Goal: Task Accomplishment & Management: Manage account settings

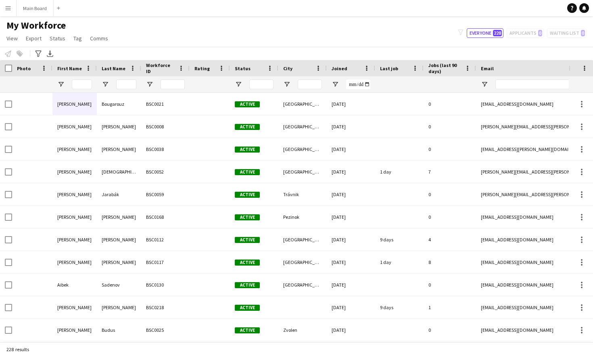
click at [123, 84] on input "Last Name Filter Input" at bounding box center [126, 84] width 20 height 10
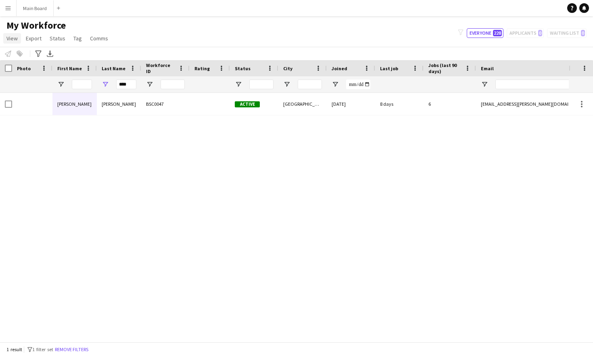
type input "****"
click at [15, 37] on span "View" at bounding box center [11, 38] width 11 height 7
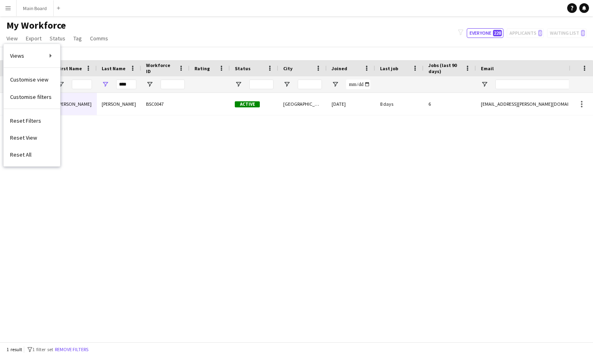
click at [8, 9] on app-icon "Menu" at bounding box center [8, 8] width 6 height 6
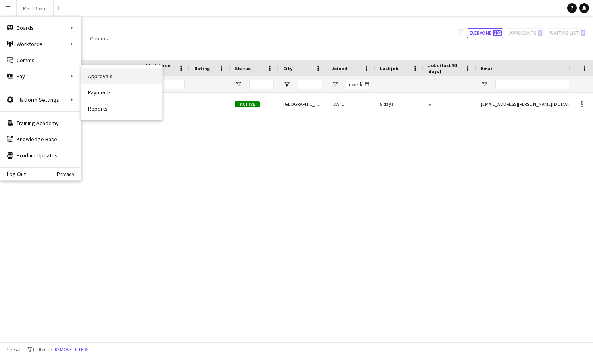
click at [106, 78] on link "Approvals" at bounding box center [121, 76] width 81 height 16
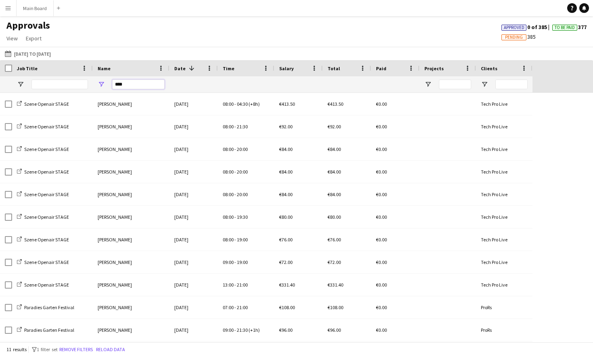
drag, startPoint x: 138, startPoint y: 84, endPoint x: 87, endPoint y: 83, distance: 51.6
click at [87, 84] on div "****" at bounding box center [266, 84] width 532 height 16
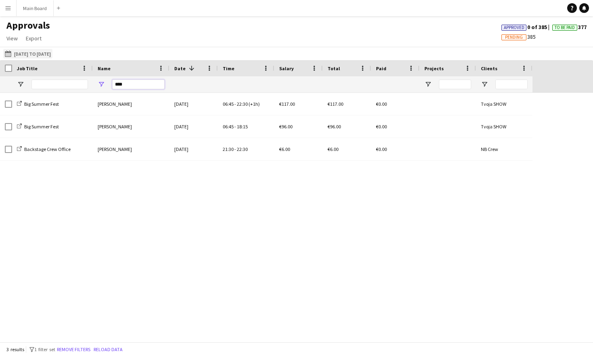
type input "****"
click at [52, 54] on button "[DATE] to [DATE] [DATE] to [DATE]" at bounding box center [27, 54] width 49 height 10
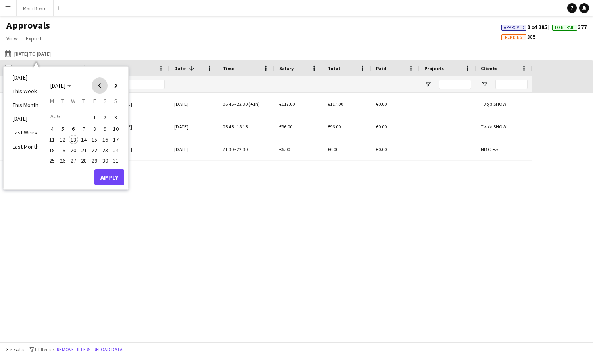
click at [95, 82] on span "Previous month" at bounding box center [100, 85] width 16 height 16
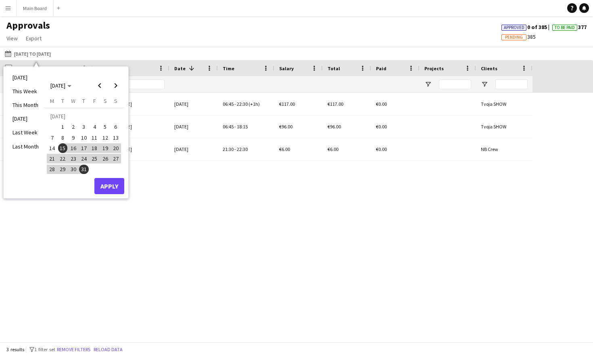
click at [88, 126] on span "3" at bounding box center [84, 127] width 10 height 10
click at [115, 87] on span "Next month" at bounding box center [116, 85] width 16 height 16
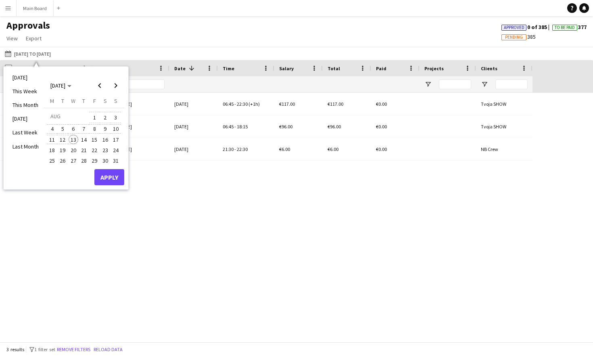
click at [77, 139] on span "13" at bounding box center [74, 140] width 10 height 10
click at [106, 172] on button "Apply" at bounding box center [109, 177] width 30 height 16
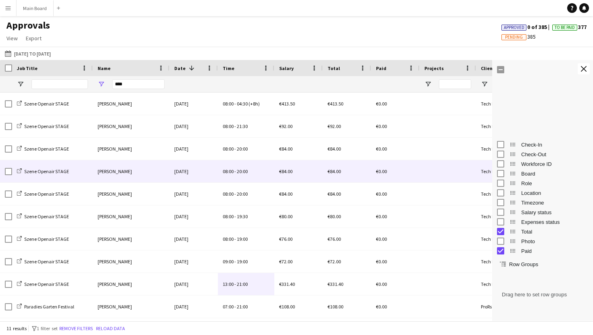
scroll to position [60, 0]
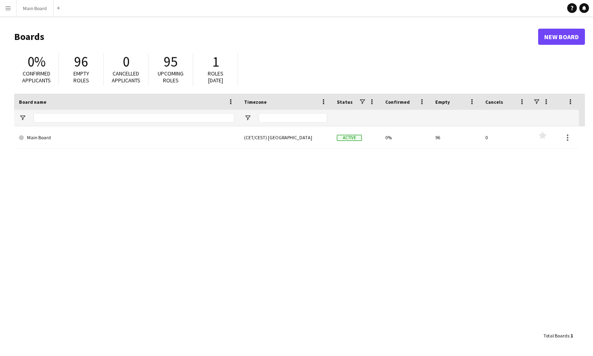
click at [9, 4] on button "Menu" at bounding box center [8, 8] width 16 height 16
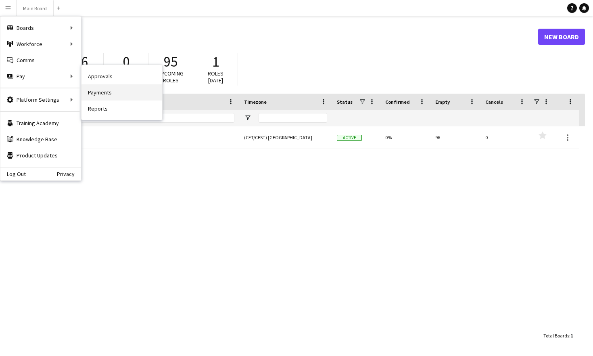
click at [95, 93] on link "Payments" at bounding box center [121, 92] width 81 height 16
